Goal: Navigation & Orientation: Find specific page/section

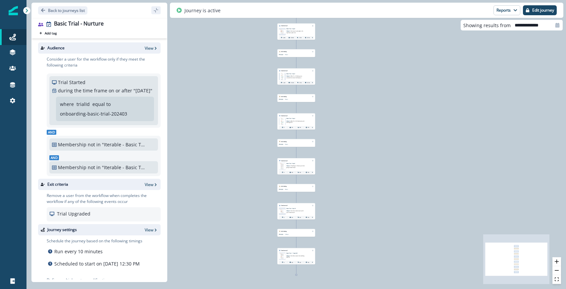
click at [254, 98] on div "4,789 users have entered the journey Send email Email asset changed, journey re…" at bounding box center [295, 144] width 539 height 289
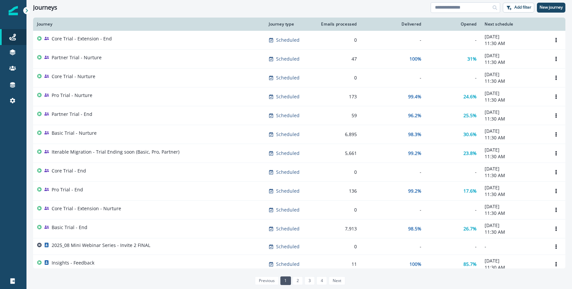
click at [454, 8] on input at bounding box center [466, 7] width 70 height 11
type input "*****"
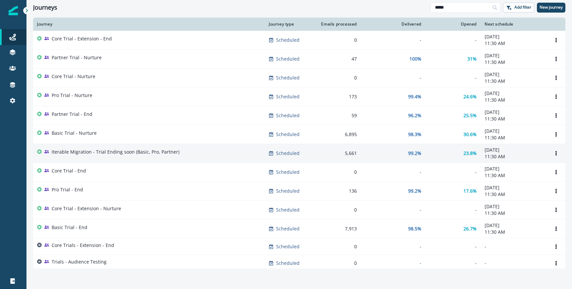
scroll to position [20, 0]
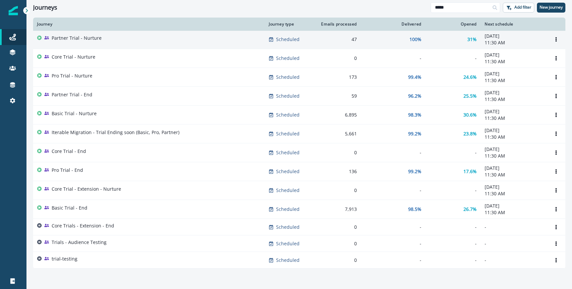
click at [160, 46] on td "Partner Trial - Nurture" at bounding box center [149, 39] width 232 height 19
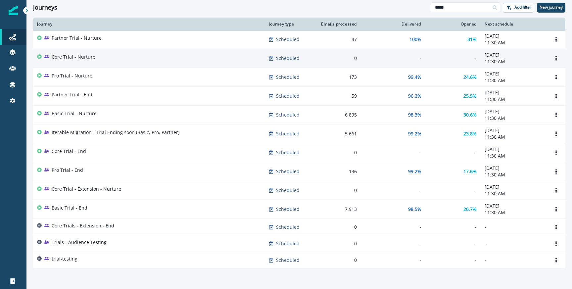
click at [93, 59] on p "Core Trial - Nurture" at bounding box center [74, 57] width 44 height 7
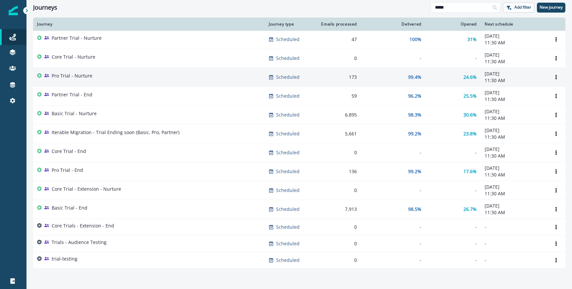
click at [117, 78] on div "Pro Trial - Nurture" at bounding box center [149, 77] width 224 height 9
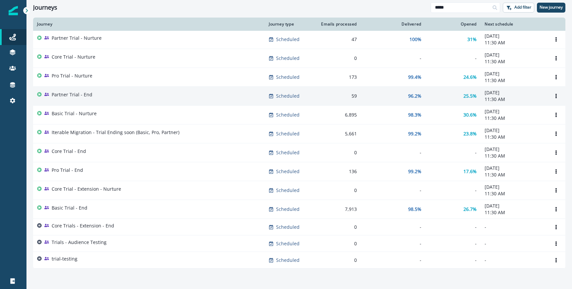
click at [159, 94] on div "Partner Trial - End" at bounding box center [149, 95] width 224 height 9
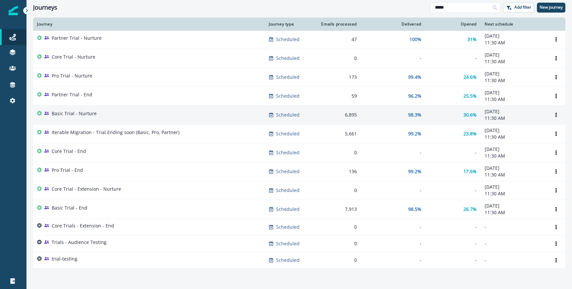
click at [160, 114] on div "Basic Trial - Nurture" at bounding box center [149, 114] width 224 height 9
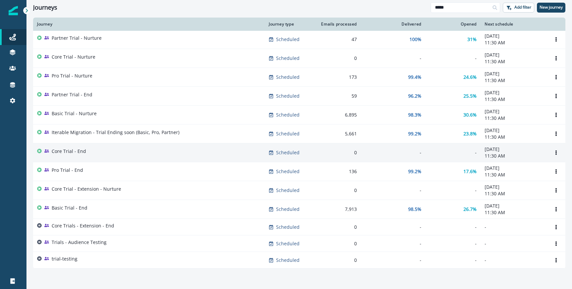
click at [131, 149] on div "Core Trial - End" at bounding box center [149, 152] width 224 height 9
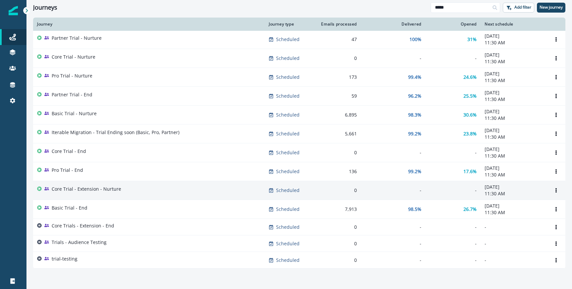
click at [138, 191] on div "Core Trial - Extension - Nurture" at bounding box center [149, 190] width 224 height 9
